Goal: Task Accomplishment & Management: Use online tool/utility

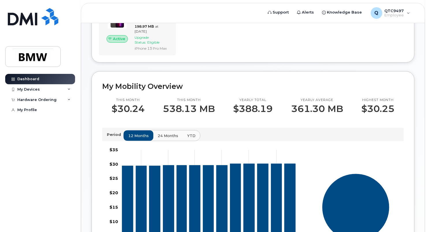
scroll to position [106, 0]
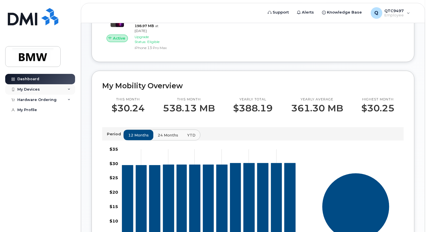
click at [71, 87] on div "My Devices" at bounding box center [40, 89] width 70 height 10
click at [45, 134] on div "Hardware Ordering" at bounding box center [36, 131] width 39 height 5
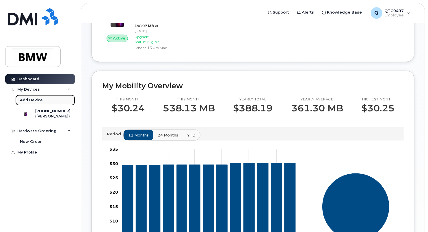
click at [34, 98] on div "Add Device" at bounding box center [31, 100] width 23 height 5
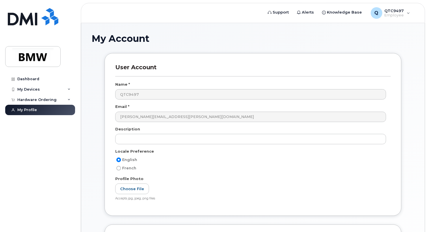
click at [28, 101] on div "Hardware Ordering" at bounding box center [36, 100] width 39 height 5
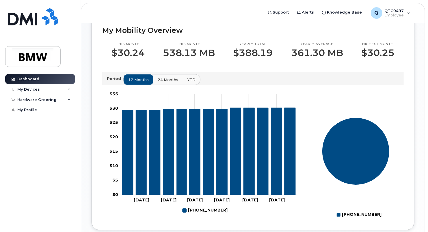
scroll to position [162, 0]
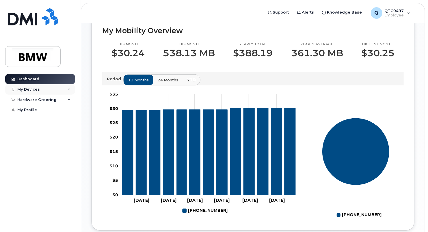
click at [53, 90] on div "My Devices" at bounding box center [40, 89] width 70 height 10
